Goal: Submit feedback/report problem

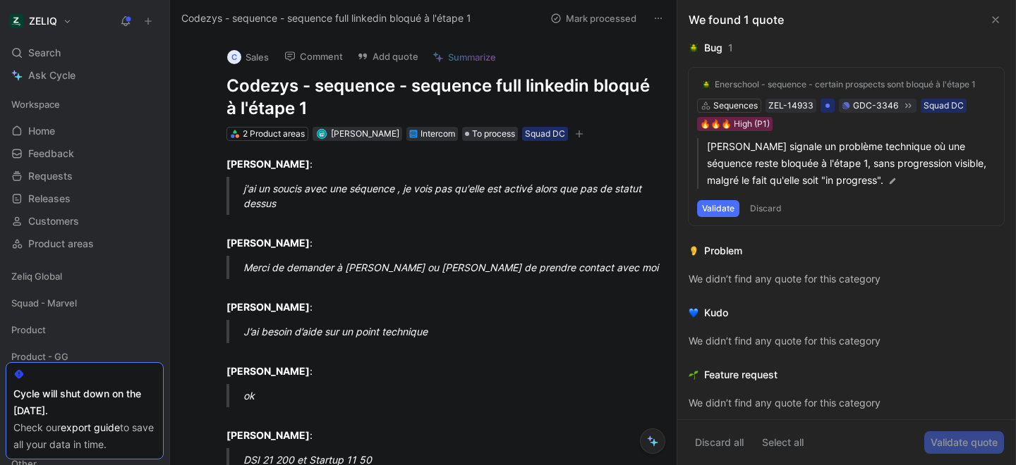
click at [355, 90] on h1 "Codezys - sequence - sequence full linkedin bloqué à l'étape 1" at bounding box center [437, 97] width 423 height 45
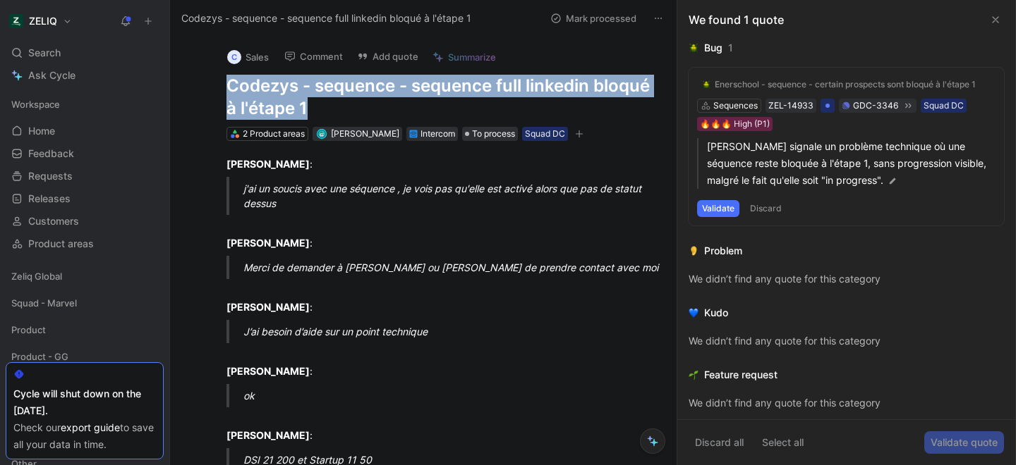
click at [355, 90] on h1 "Codezys - sequence - sequence full linkedin bloqué à l'étape 1" at bounding box center [437, 97] width 423 height 45
copy h1 "Codezys - sequence - sequence full linkedin bloqué à l'étape 1"
click at [410, 55] on button "Add quote" at bounding box center [388, 57] width 74 height 20
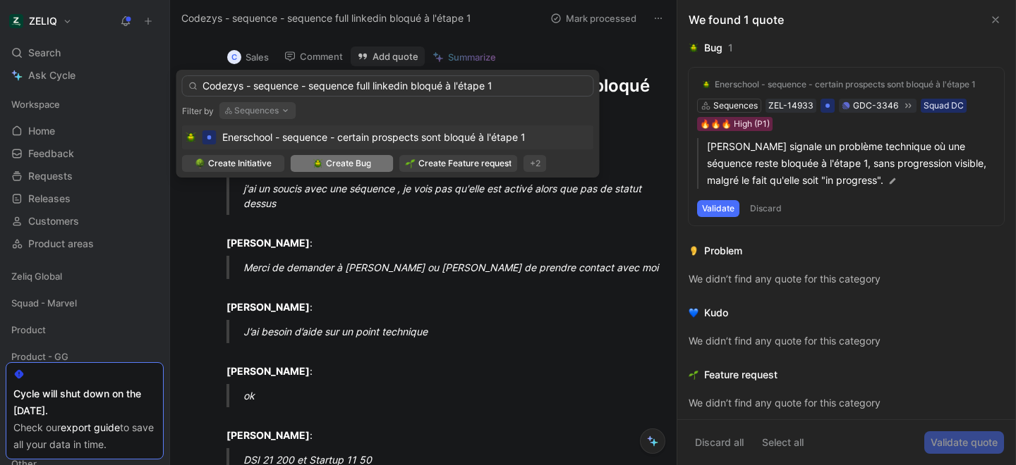
type input "Codezys - sequence - sequence full linkedin bloqué à l'étape 1"
click at [327, 166] on span "Create Bug" at bounding box center [348, 164] width 45 height 14
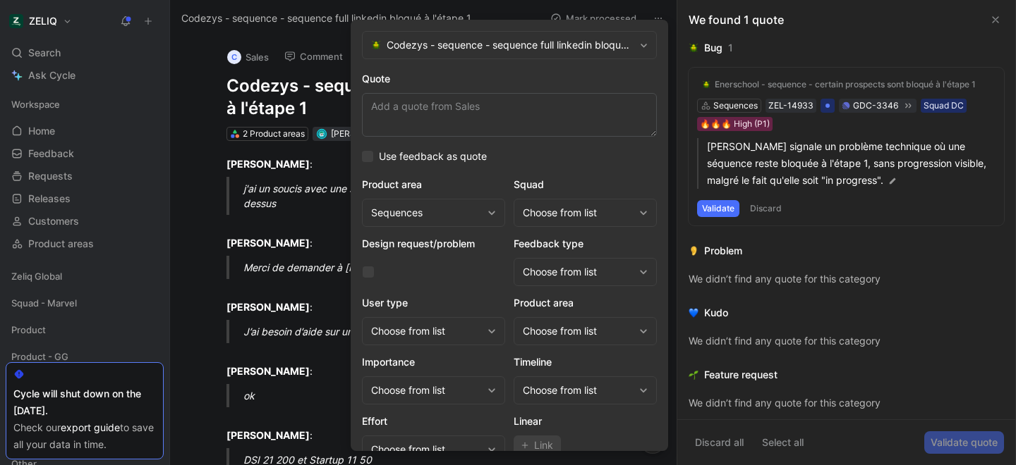
click at [617, 226] on div "Choose from list" at bounding box center [584, 213] width 143 height 28
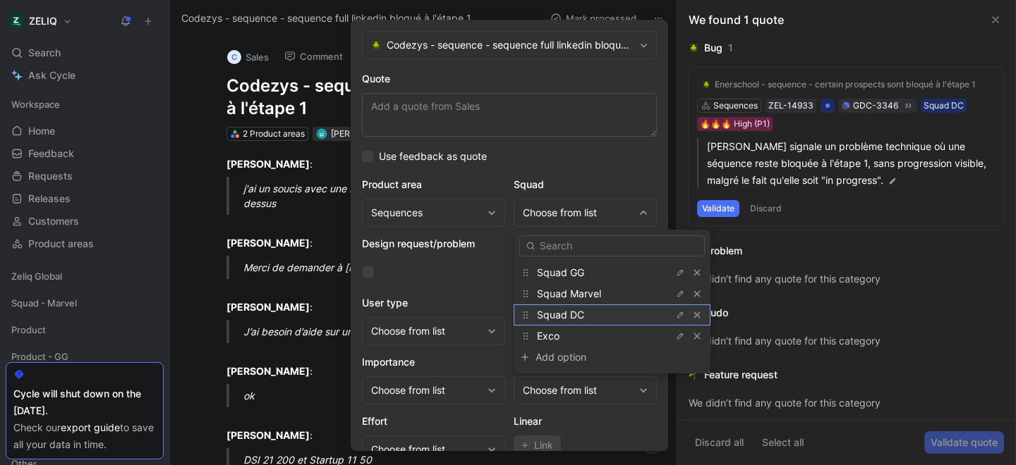
click at [597, 314] on div "Squad DC" at bounding box center [590, 315] width 106 height 17
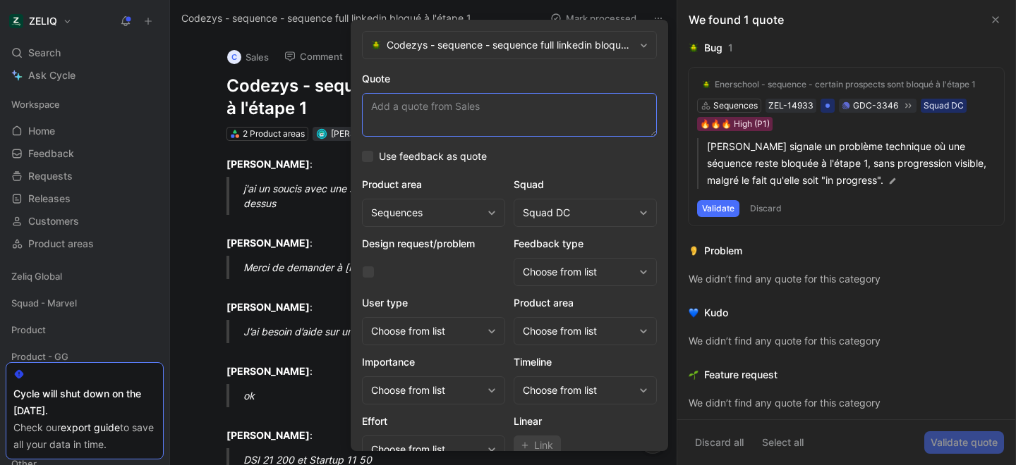
click at [401, 111] on textarea "Quote" at bounding box center [509, 115] width 295 height 44
paste textarea "j'ai un soucis avec une séquence , je vois pas qu'elle est activé alors que pas…"
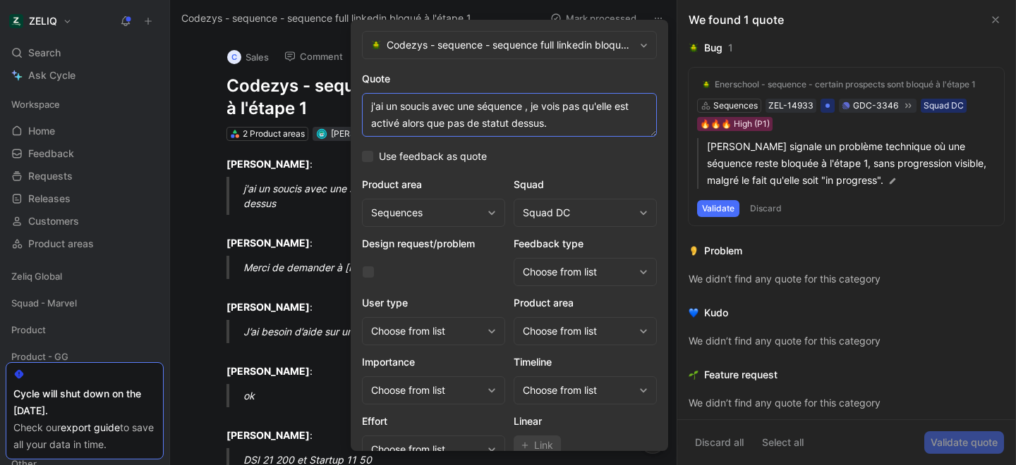
scroll to position [58, 0]
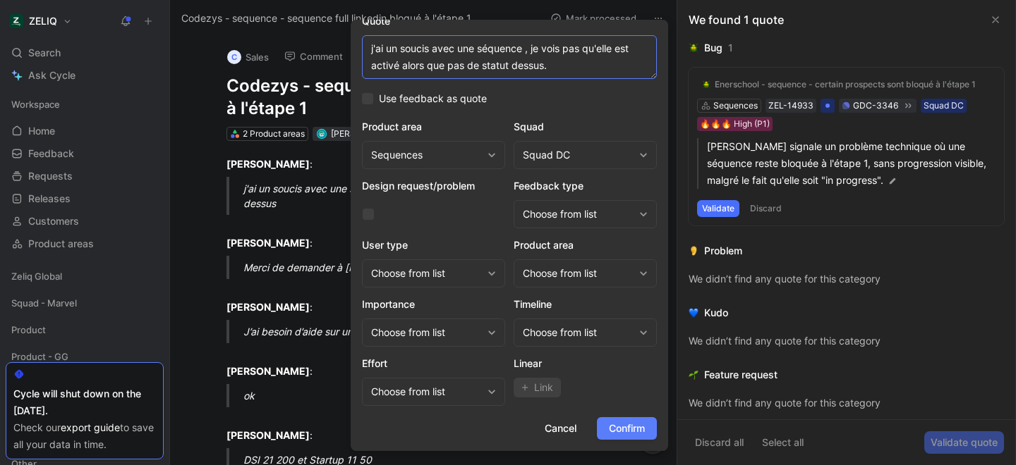
type textarea "j'ai un soucis avec une séquence , je vois pas qu'elle est activé alors que pas…"
click at [629, 430] on span "Confirm" at bounding box center [627, 428] width 36 height 17
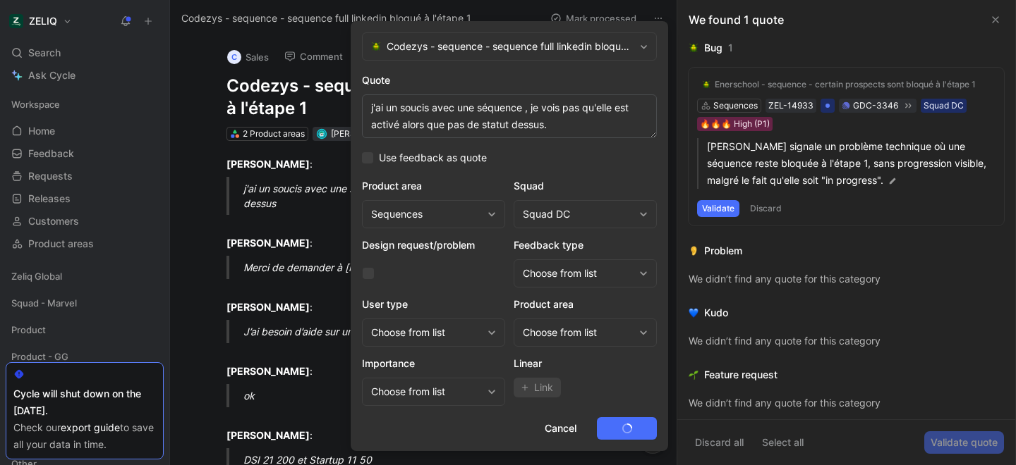
scroll to position [0, 0]
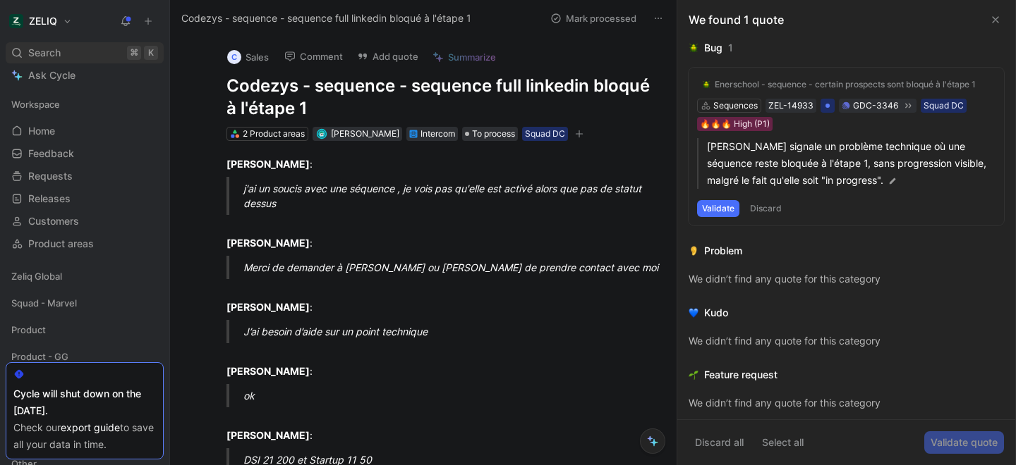
click at [53, 54] on span "Search" at bounding box center [44, 52] width 32 height 17
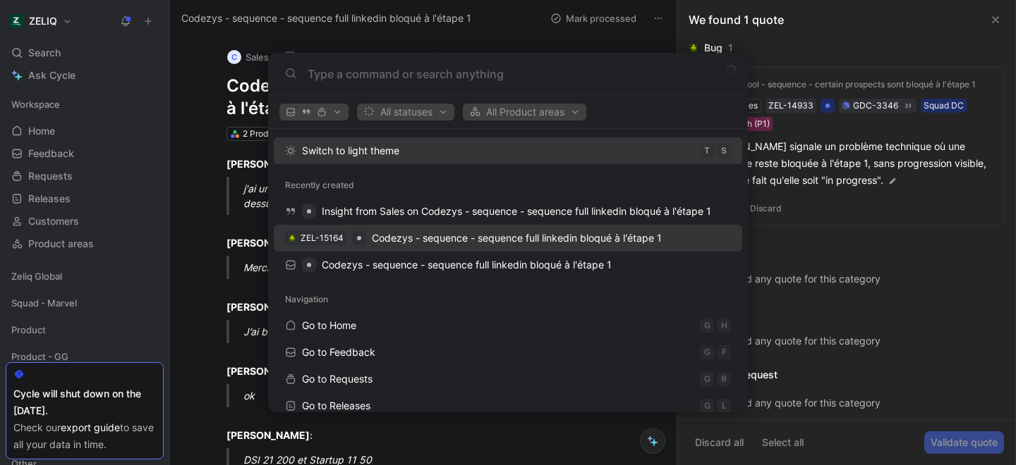
click at [387, 240] on span "Codezys - sequence - sequence full linkedin bloqué à l'étape 1" at bounding box center [517, 238] width 290 height 12
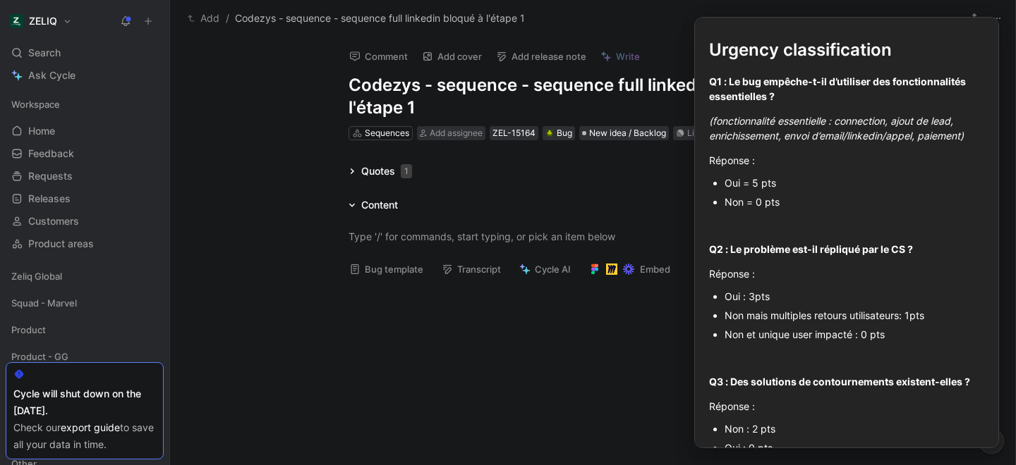
click at [361, 277] on button "Bug template" at bounding box center [386, 270] width 87 height 20
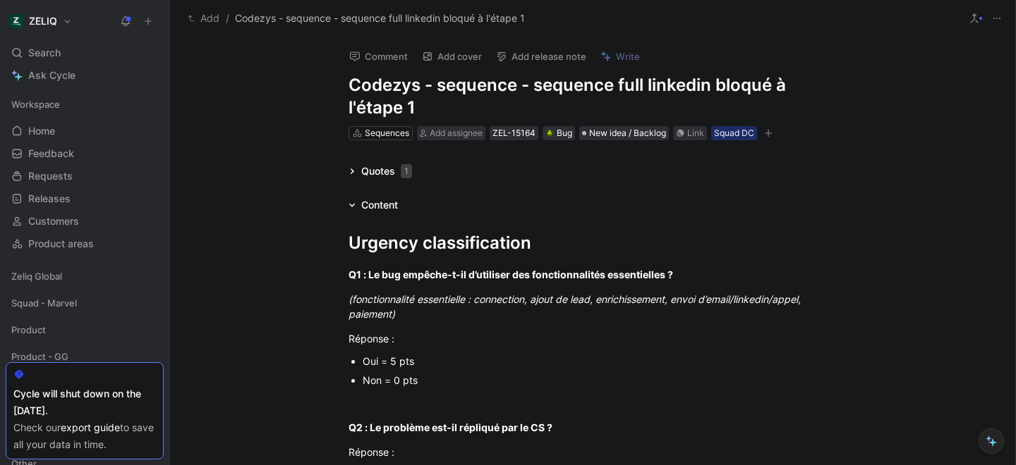
click at [379, 361] on div "Oui = 5 pts" at bounding box center [600, 361] width 474 height 15
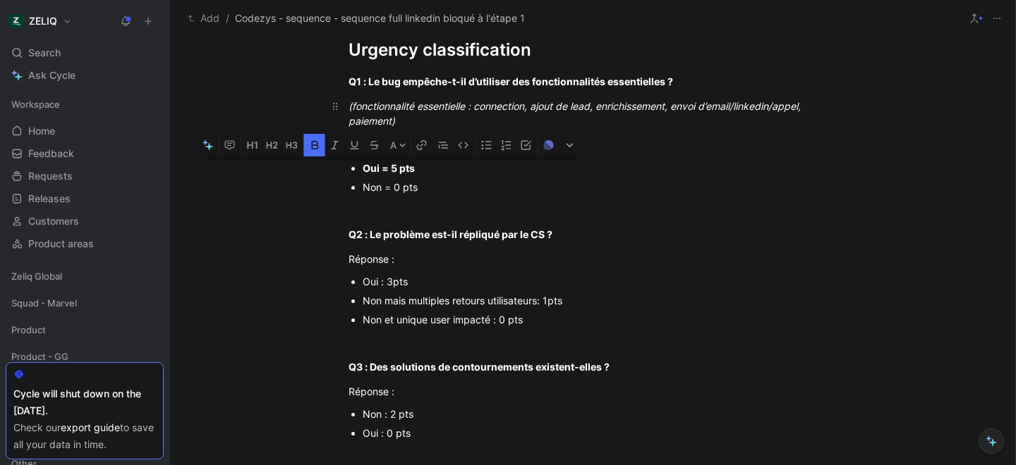
scroll to position [194, 0]
click at [442, 303] on div "Non mais multiples retours utilisateurs: 1pts" at bounding box center [600, 300] width 474 height 15
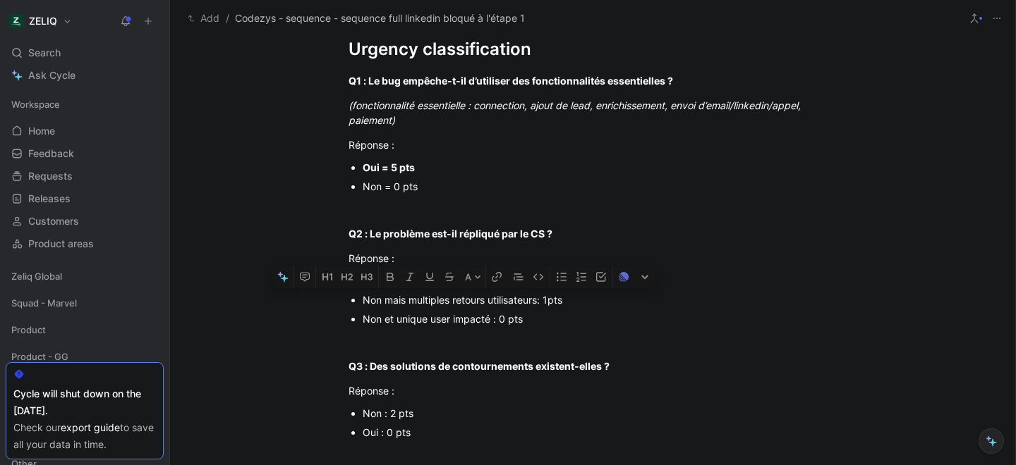
click at [442, 303] on div "Non mais multiples retours utilisateurs: 1pts" at bounding box center [600, 300] width 474 height 15
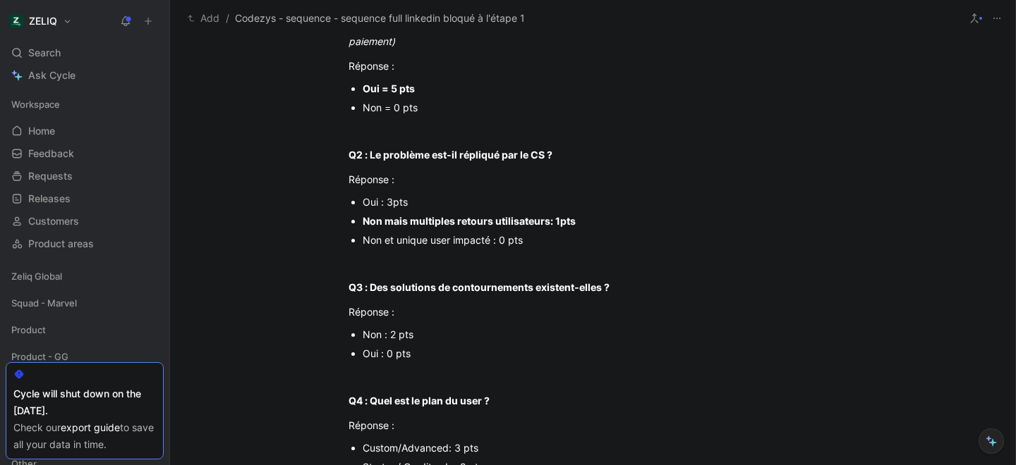
click at [398, 332] on div "Non : 2 pts" at bounding box center [600, 334] width 474 height 15
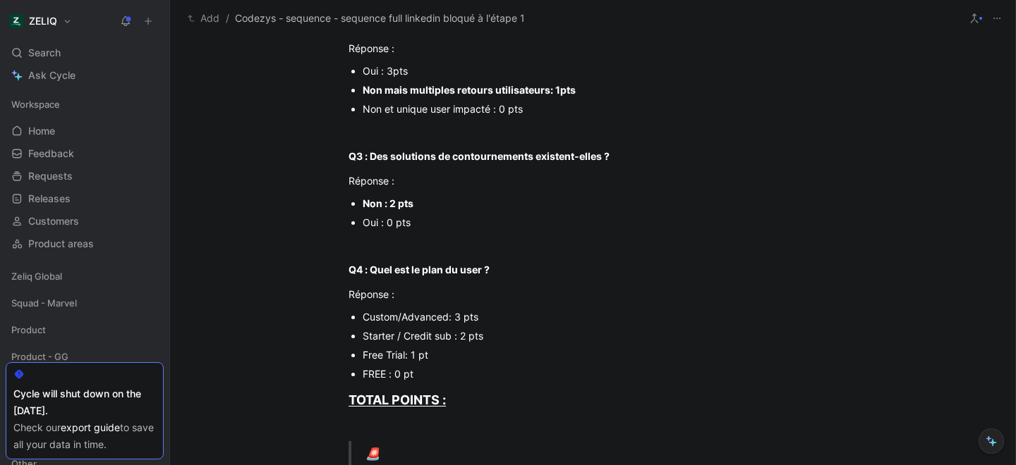
scroll to position [405, 0]
click at [423, 334] on div "Starter / Credit sub : 2 pts" at bounding box center [600, 335] width 474 height 15
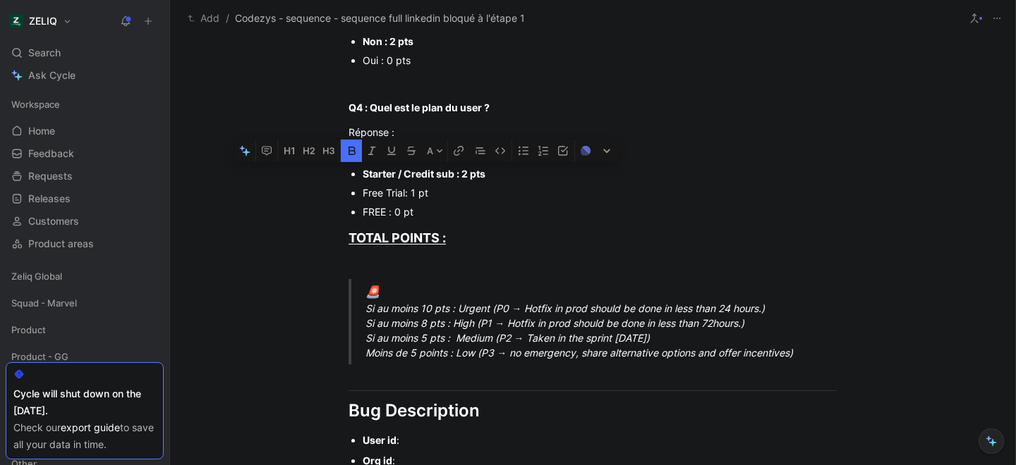
scroll to position [569, 0]
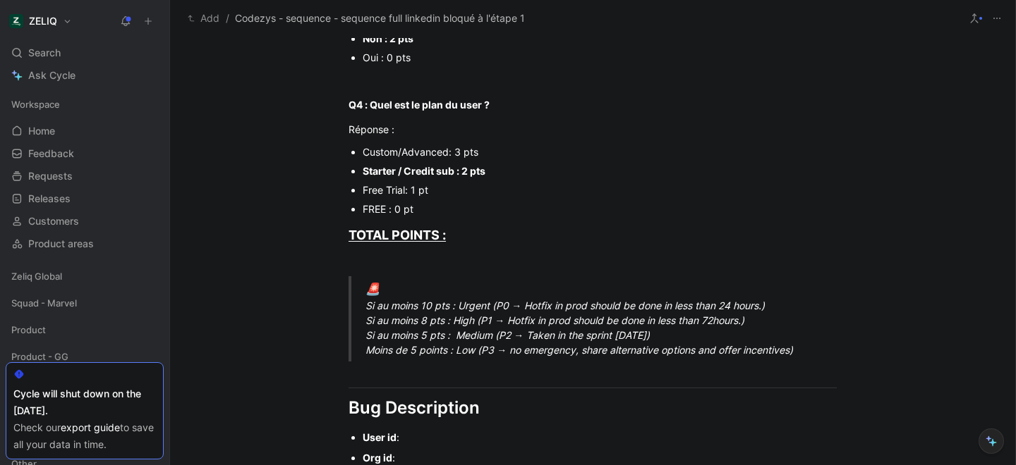
drag, startPoint x: 368, startPoint y: 308, endPoint x: 762, endPoint y: 303, distance: 394.3
click at [762, 303] on div "🚨 Si au moins 10 pts : Urgent (P0 → Hotfix in prod should be done in less than …" at bounding box center [609, 320] width 488 height 78
click at [760, 305] on div "🚨 Si au moins 10 pts : Urgent (P0 → Hotfix in prod should be done in less than …" at bounding box center [609, 320] width 488 height 78
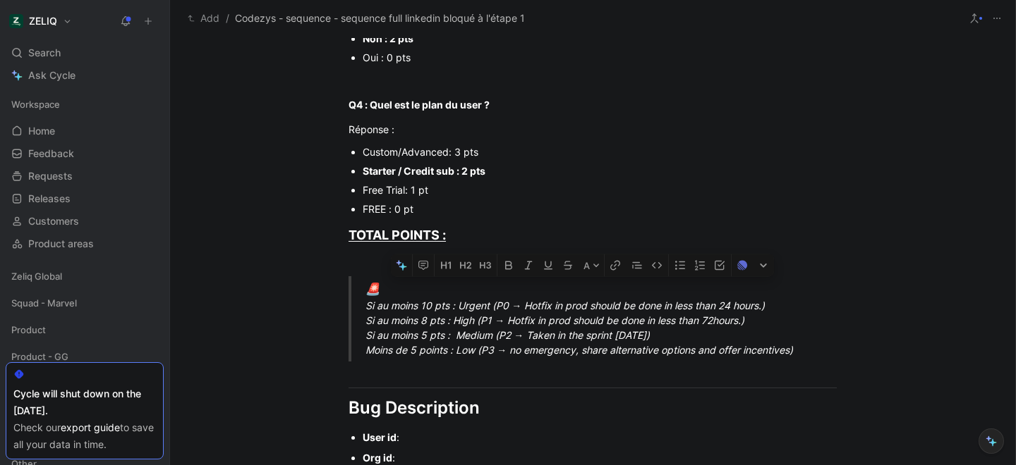
click at [760, 305] on div "🚨 Si au moins 10 pts : Urgent (P0 → Hotfix in prod should be done in less than …" at bounding box center [609, 320] width 488 height 78
drag, startPoint x: 774, startPoint y: 305, endPoint x: 363, endPoint y: 310, distance: 411.2
click at [363, 310] on blockquote "🚨 Si au moins 10 pts : Urgent (P0 → Hotfix in prod should be done in less than …" at bounding box center [593, 319] width 542 height 86
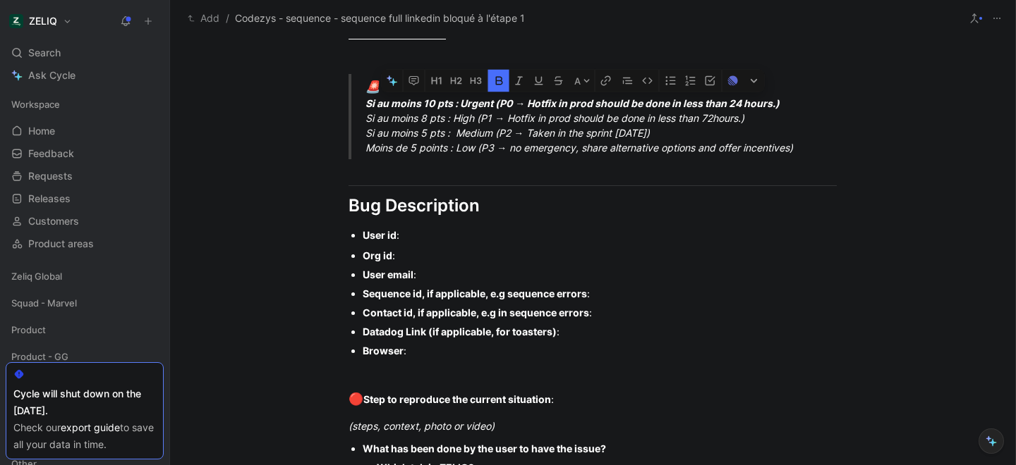
scroll to position [774, 0]
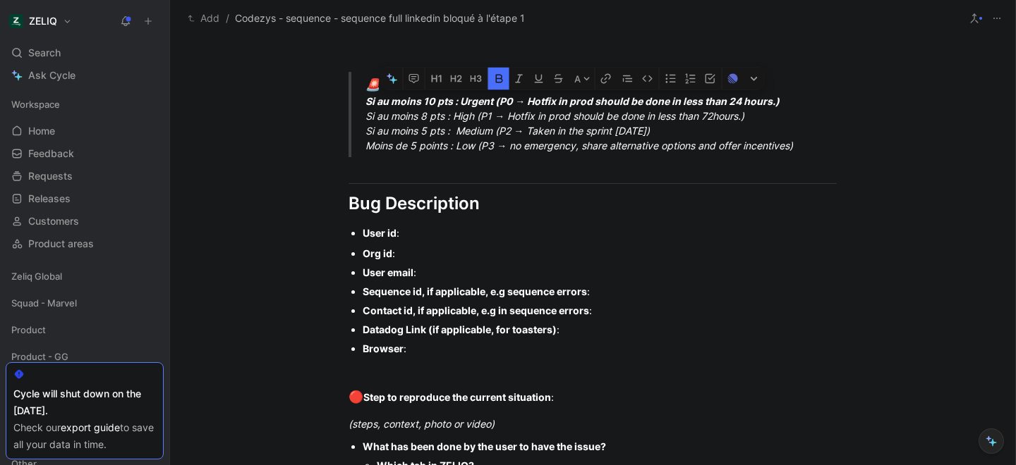
click at [418, 232] on div "User id :" at bounding box center [600, 233] width 474 height 15
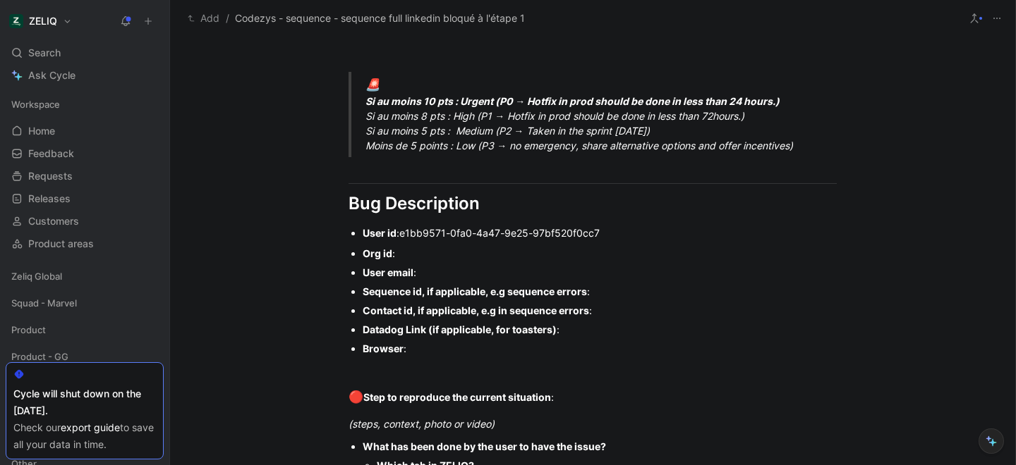
click at [430, 250] on div "Org id :" at bounding box center [600, 253] width 474 height 15
click at [461, 274] on div "User email :" at bounding box center [600, 272] width 474 height 15
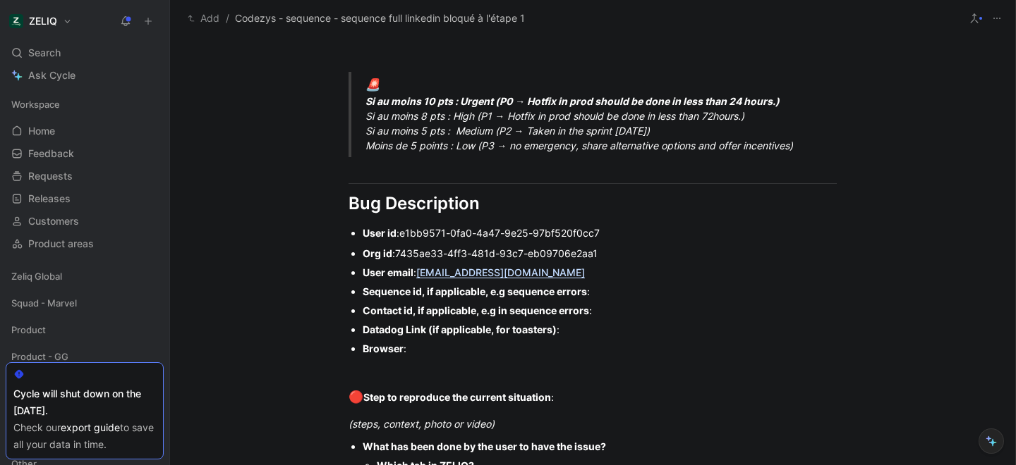
click at [614, 295] on div "Sequence id, if applicable, e.g sequence errors :" at bounding box center [600, 291] width 474 height 15
drag, startPoint x: 523, startPoint y: 274, endPoint x: 420, endPoint y: 273, distance: 103.7
click at [420, 273] on div "User email : [EMAIL_ADDRESS][DOMAIN_NAME]" at bounding box center [600, 272] width 474 height 15
copy link "[EMAIL_ADDRESS][DOMAIN_NAME]"
click at [631, 297] on div "Sequence id, if applicable, e.g sequence errors :" at bounding box center [600, 291] width 474 height 15
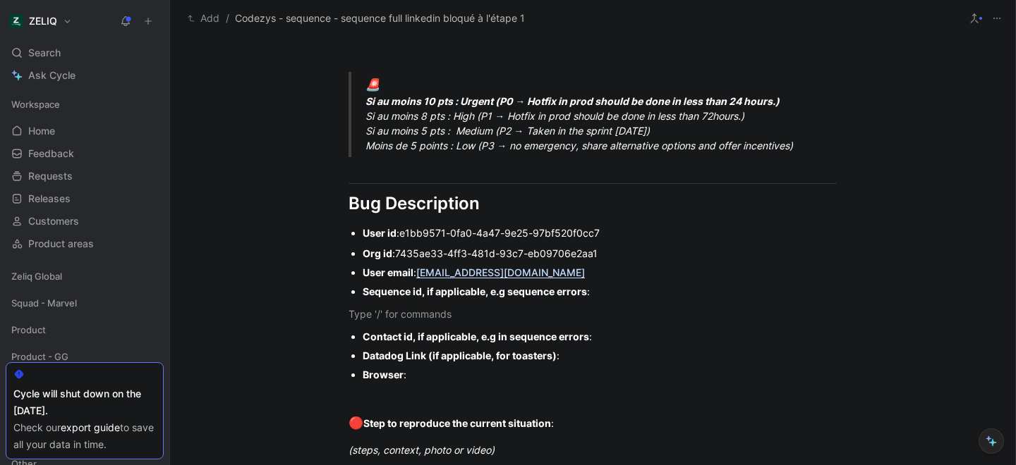
paste div
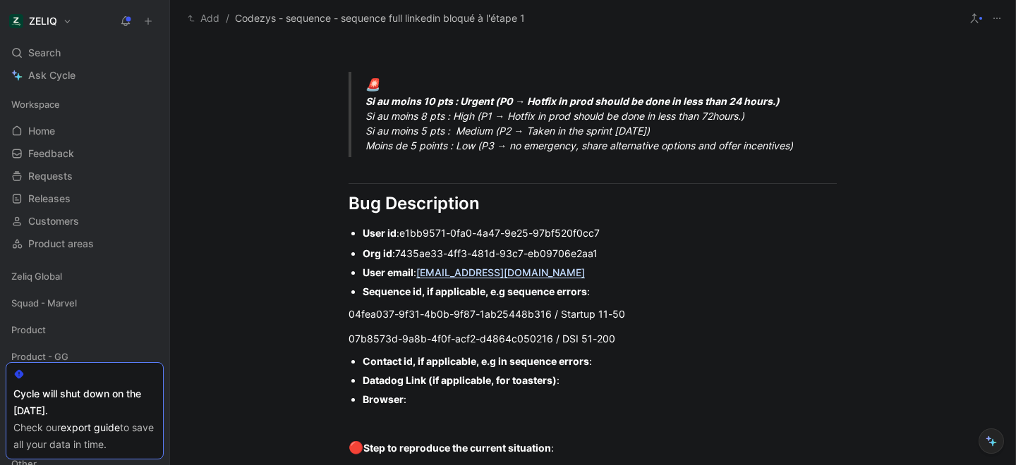
click at [626, 365] on div "Contact id, if applicable, e.g in sequence errors :" at bounding box center [600, 361] width 474 height 15
drag, startPoint x: 583, startPoint y: 386, endPoint x: 357, endPoint y: 382, distance: 225.7
click at [357, 382] on ul "Contact id, if applicable, e.g in sequence errors : Datadog Link (if applicable…" at bounding box center [593, 380] width 542 height 57
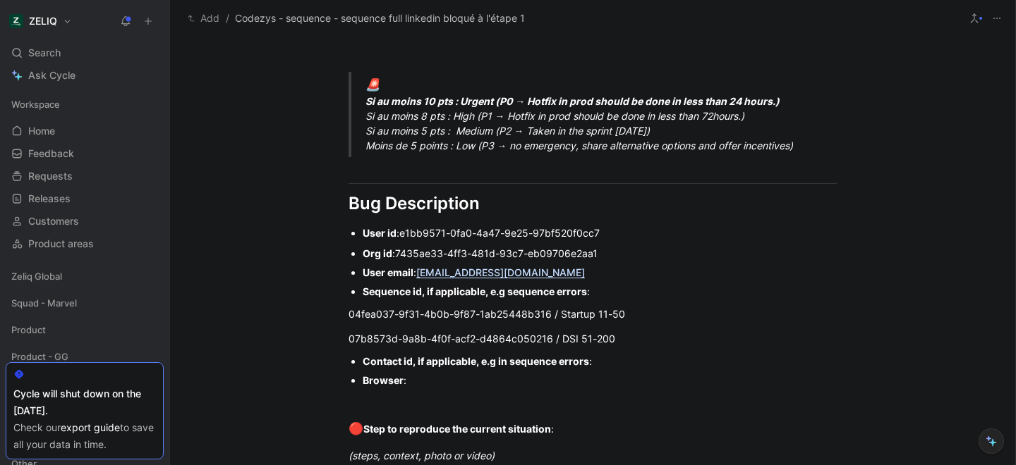
click at [422, 375] on div "Browser :" at bounding box center [600, 380] width 474 height 15
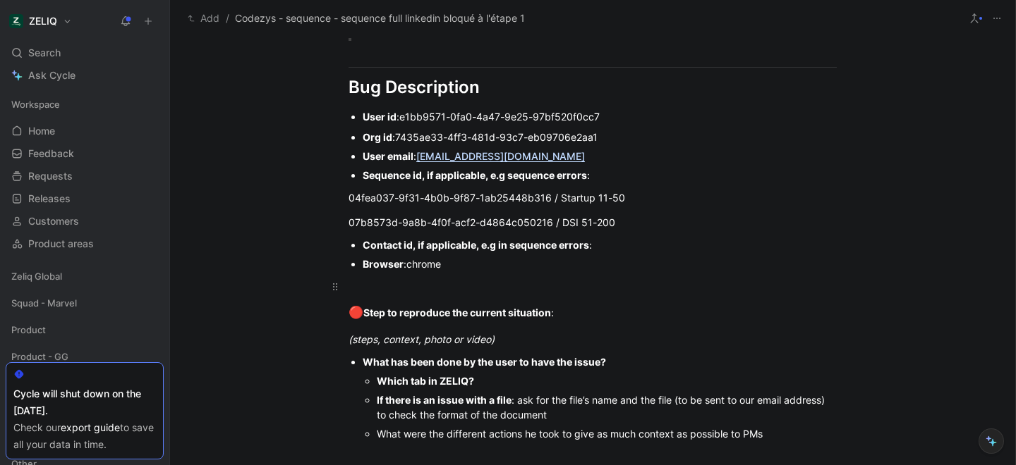
scroll to position [891, 0]
click at [520, 336] on div "(steps, context, photo or video)" at bounding box center [592, 338] width 488 height 15
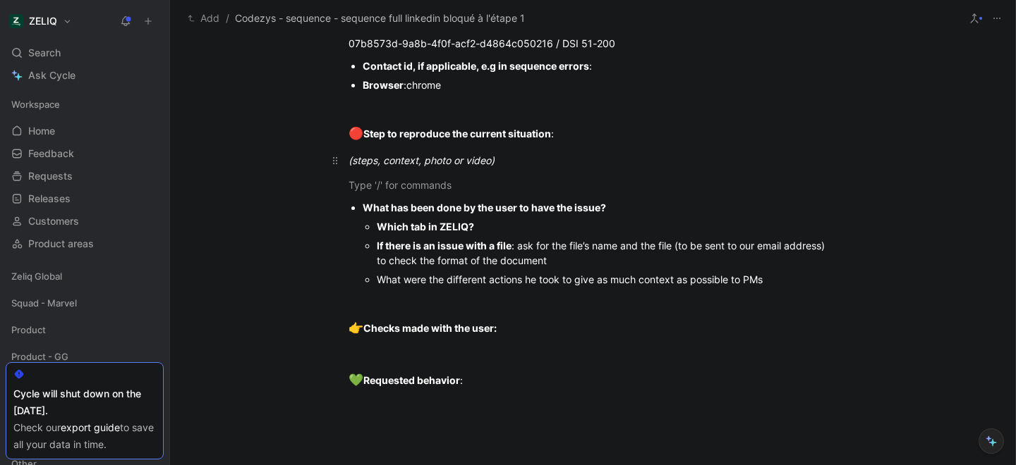
scroll to position [1071, 0]
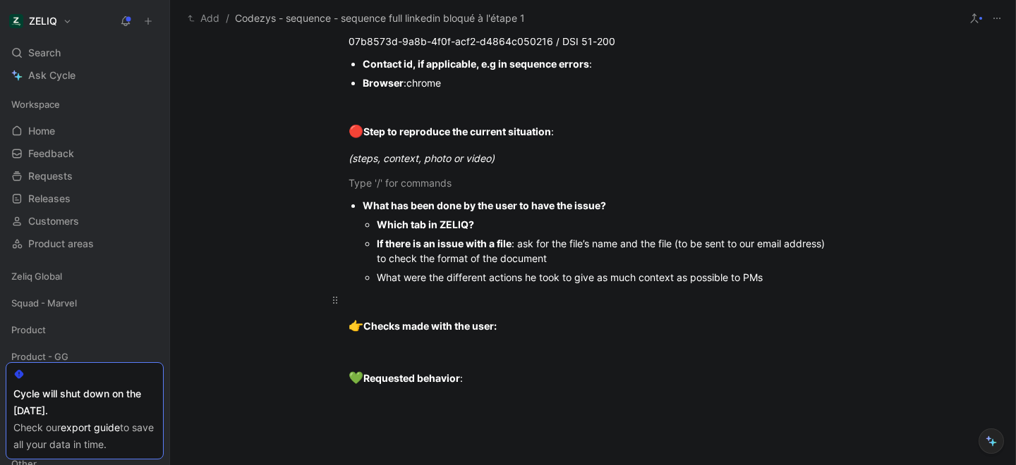
click at [501, 308] on p at bounding box center [593, 299] width 542 height 23
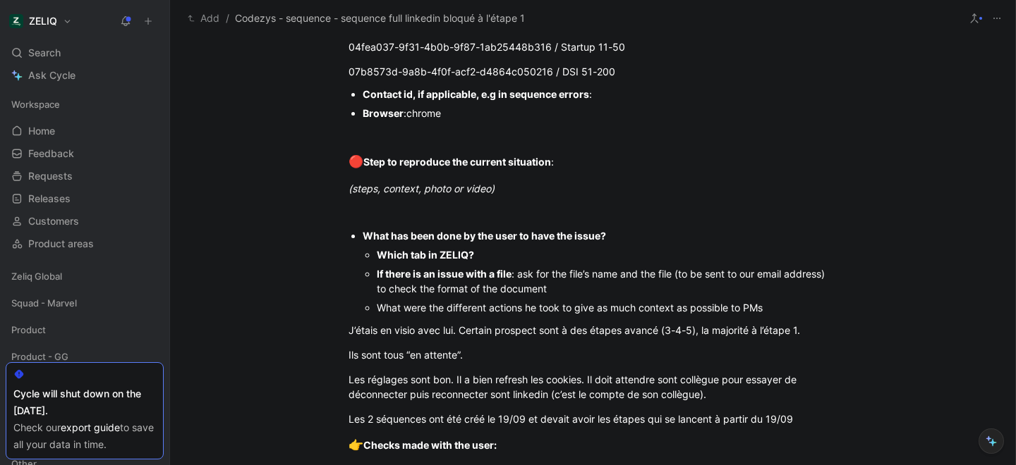
scroll to position [1014, 0]
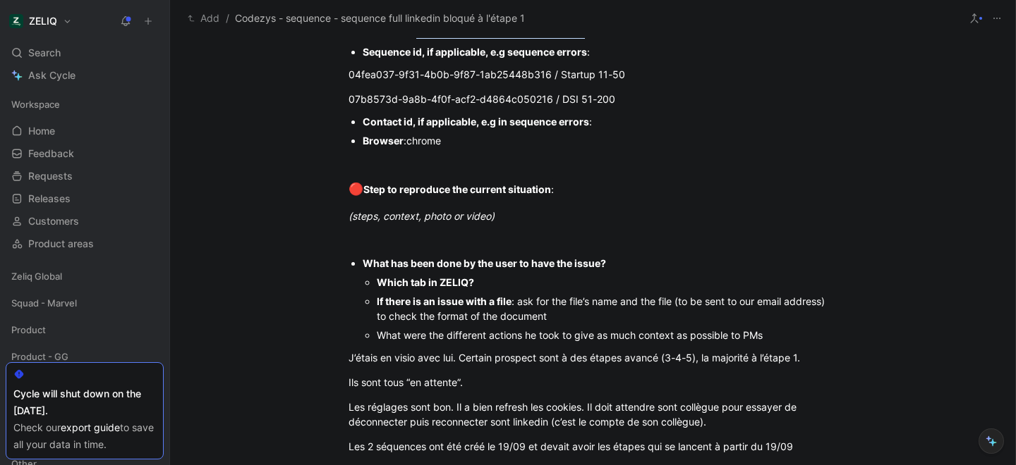
click at [486, 288] on div "Which tab in ZELIQ?" at bounding box center [607, 282] width 460 height 15
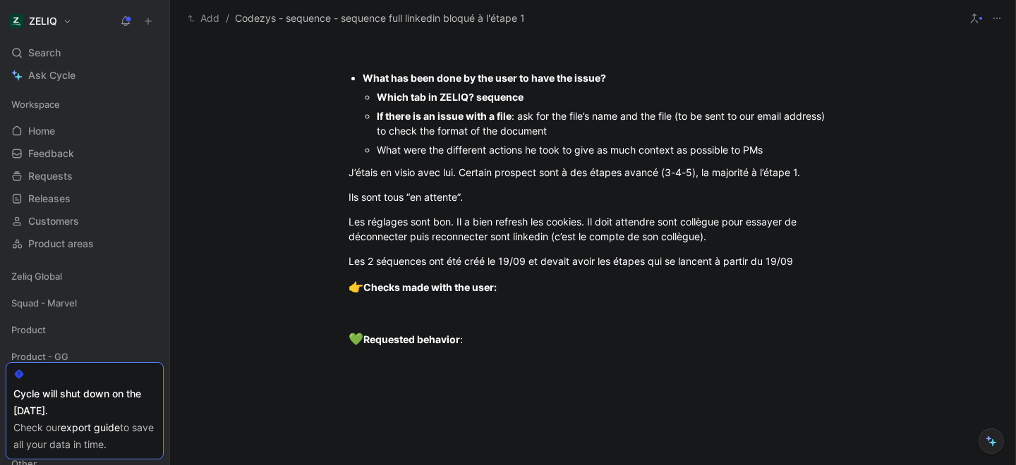
scroll to position [1200, 0]
click at [822, 256] on div "Les 2 séquences ont été créé le 19/09 et devait avoir les étapes qui se lancent…" at bounding box center [592, 260] width 488 height 15
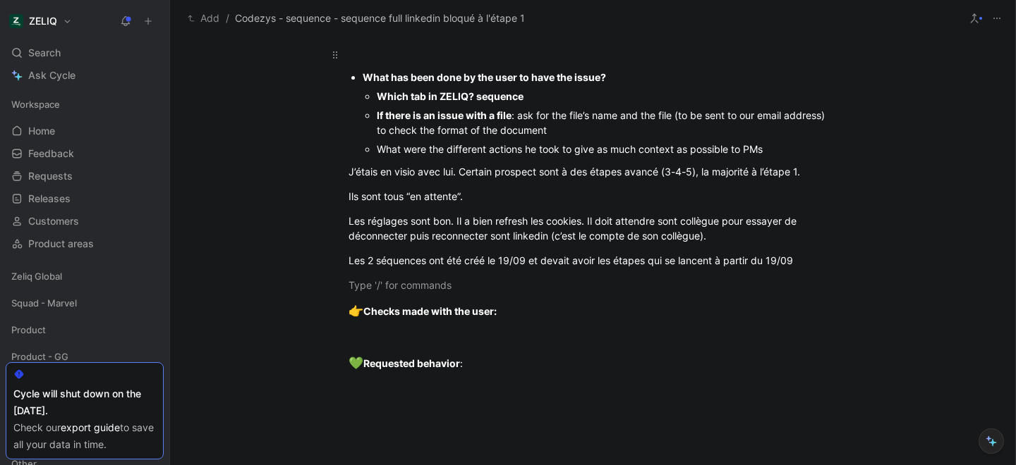
scroll to position [0, 0]
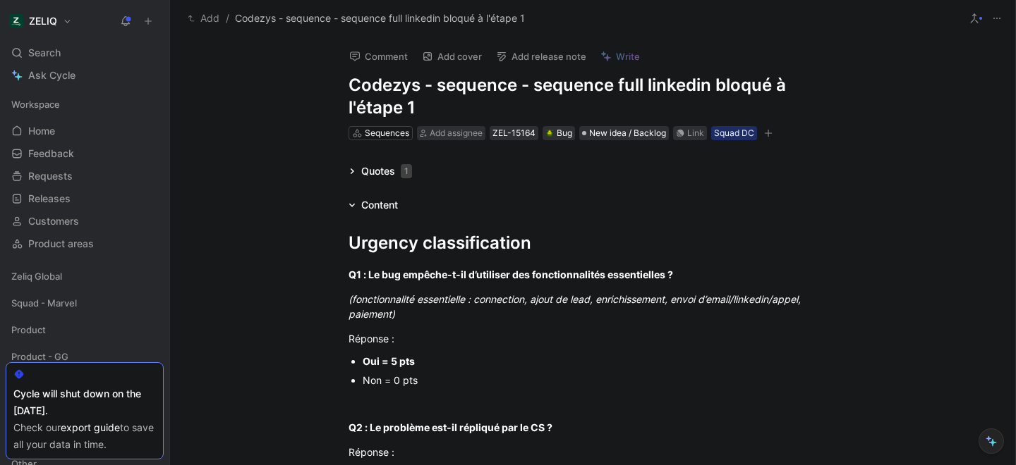
click at [425, 140] on div "Sequences Add assignee ZEL-15164 Bug New idea / Backlog Link Squad DC" at bounding box center [592, 133] width 491 height 17
click at [425, 133] on icon at bounding box center [423, 133] width 7 height 7
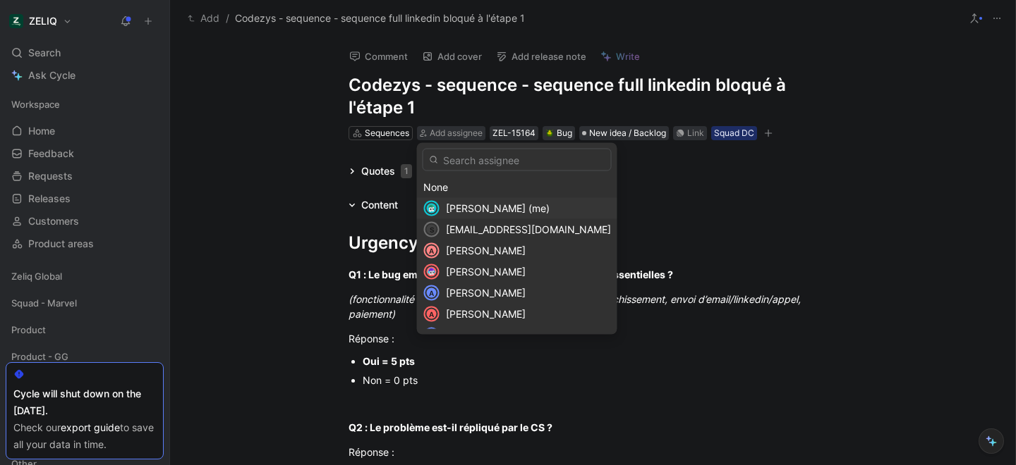
click at [475, 209] on span "[PERSON_NAME] (me)" at bounding box center [498, 208] width 104 height 12
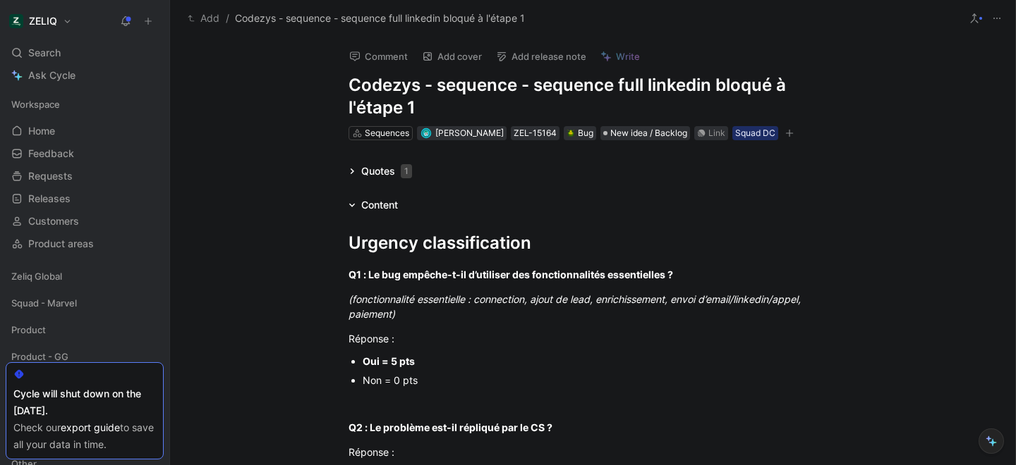
click at [790, 135] on icon "button" at bounding box center [789, 133] width 8 height 8
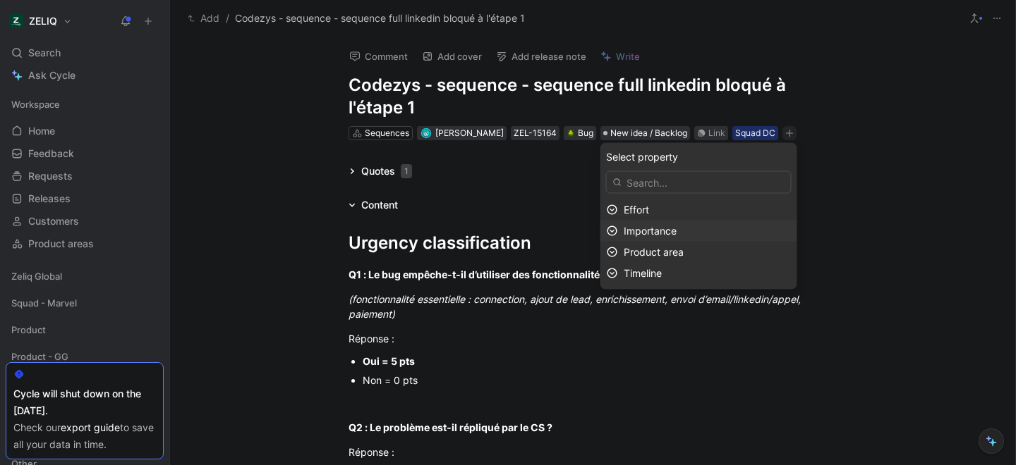
click at [676, 233] on span "Importance" at bounding box center [649, 231] width 53 height 12
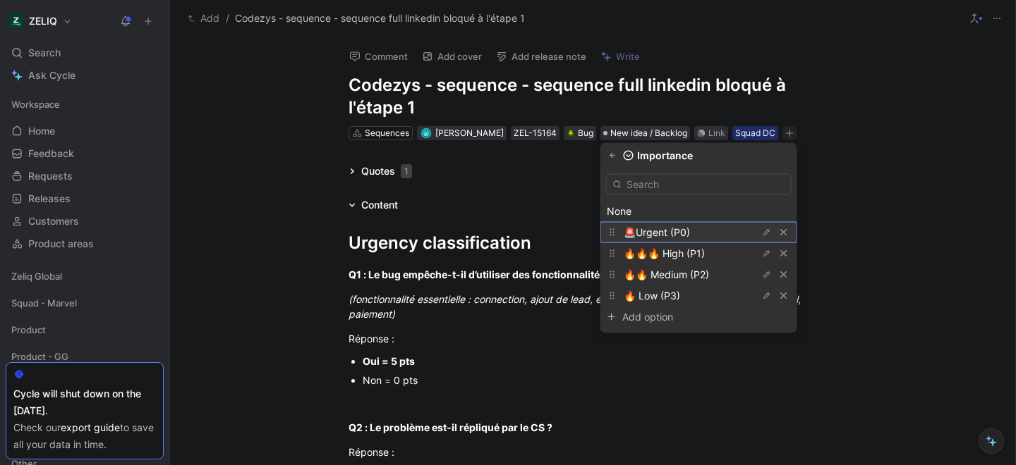
click at [676, 233] on span "🚨Urgent (P0)" at bounding box center [656, 232] width 66 height 12
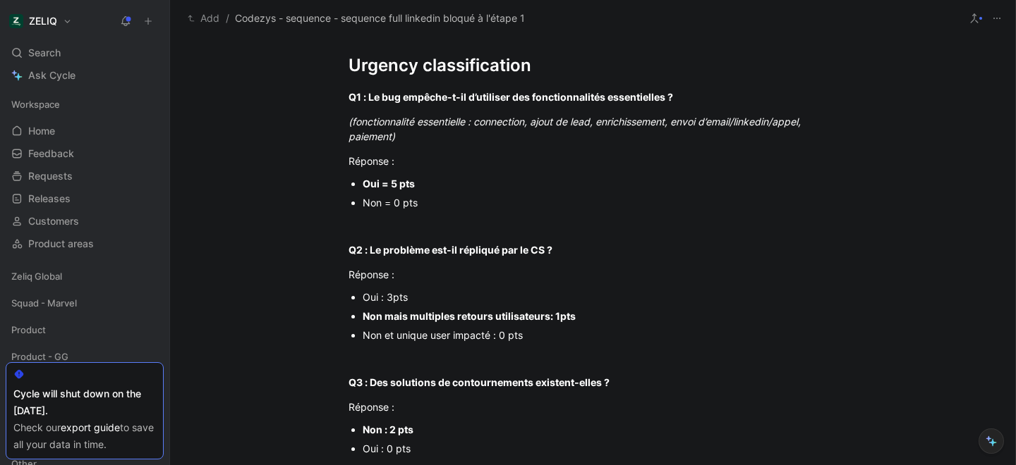
scroll to position [200, 0]
